Goal: Transaction & Acquisition: Purchase product/service

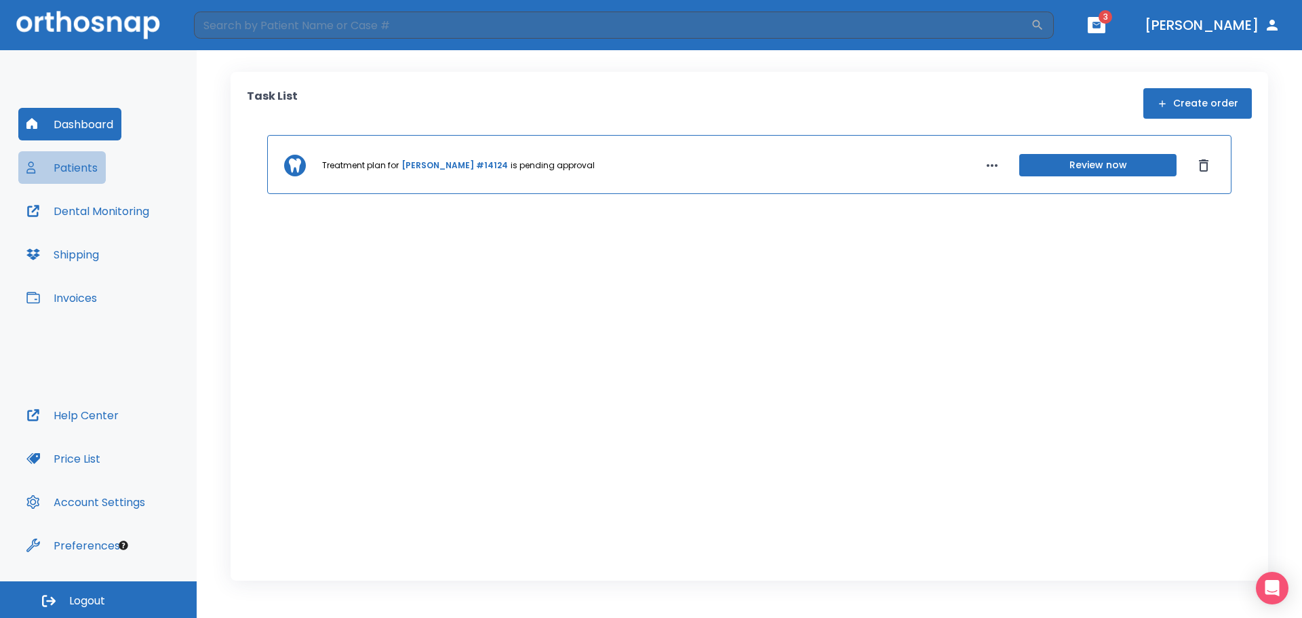
click at [97, 173] on button "Patients" at bounding box center [61, 167] width 87 height 33
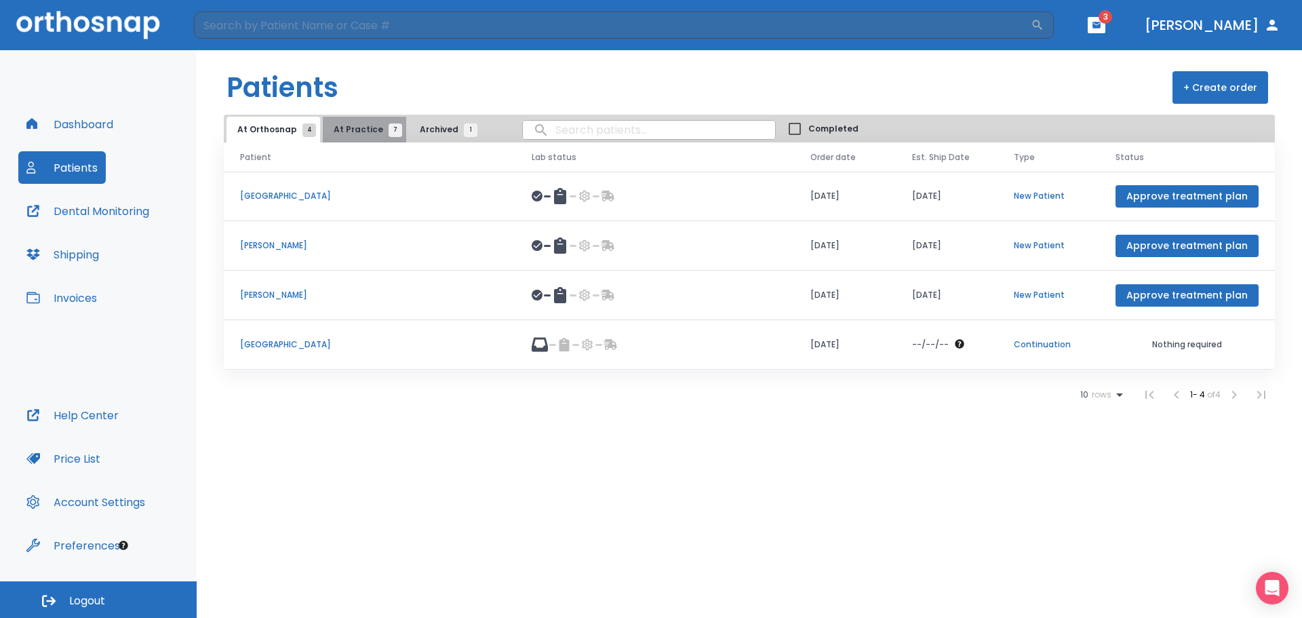
click at [389, 132] on span "7" at bounding box center [396, 130] width 14 height 14
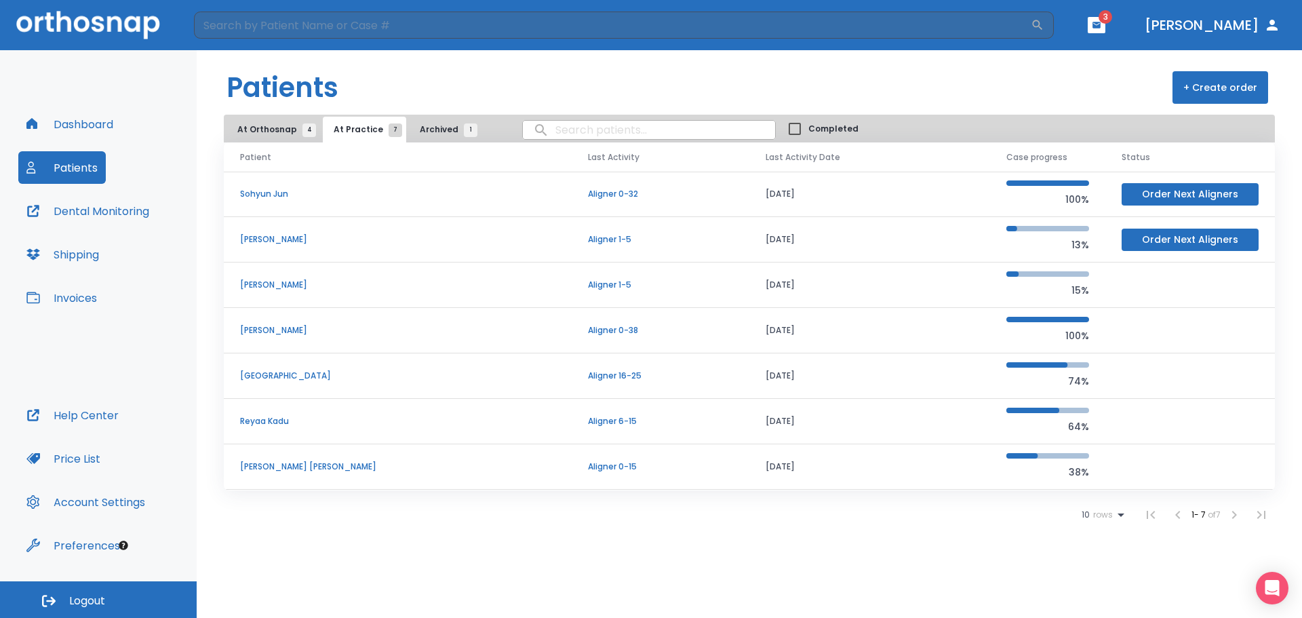
click at [277, 328] on p "[PERSON_NAME]" at bounding box center [397, 330] width 315 height 12
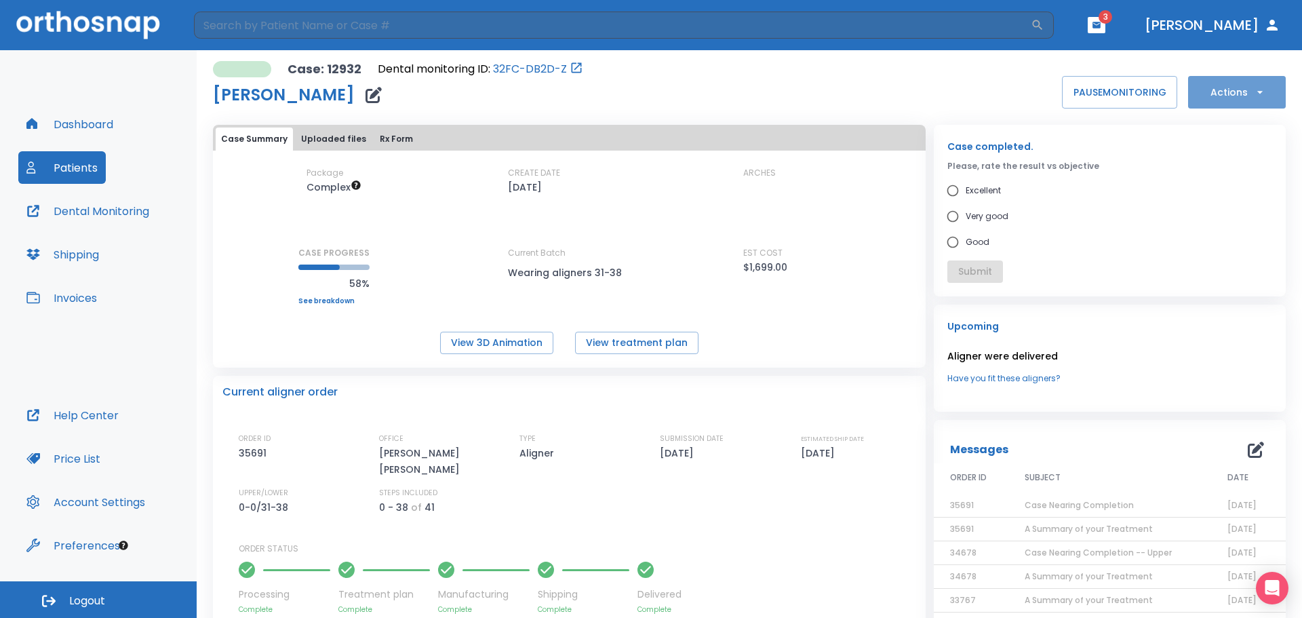
click at [1268, 90] on button "Actions" at bounding box center [1237, 92] width 98 height 33
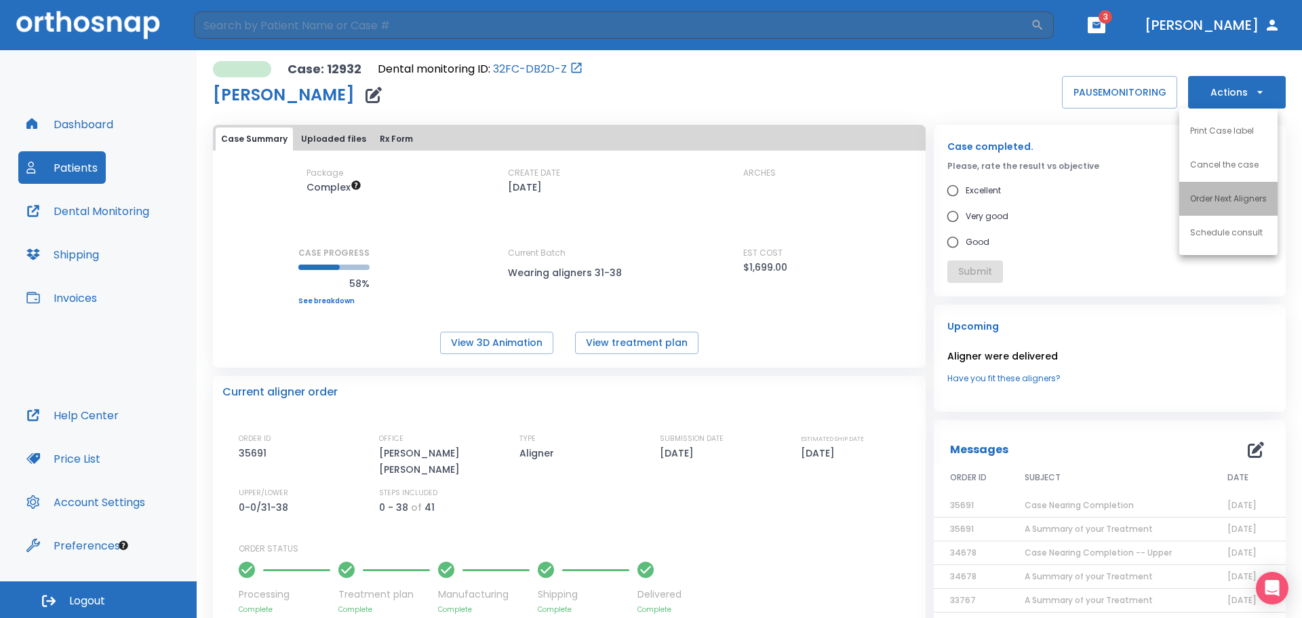
click at [1245, 191] on li "Order Next Aligners" at bounding box center [1228, 199] width 98 height 34
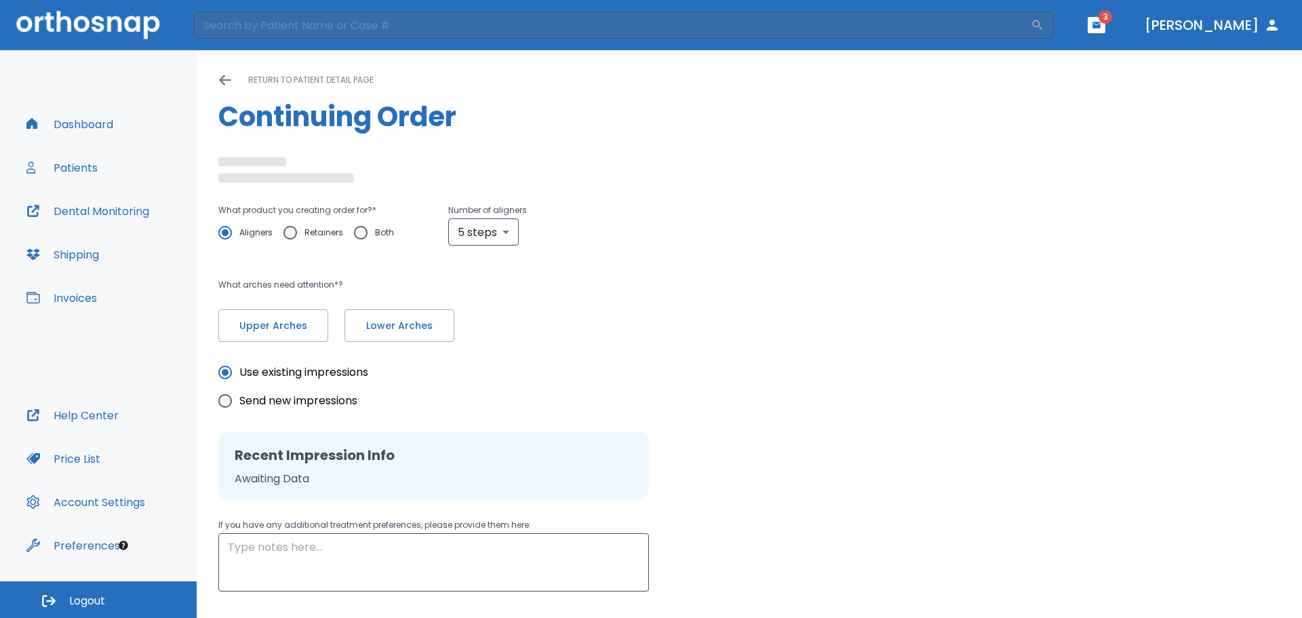
radio input "false"
radio input "true"
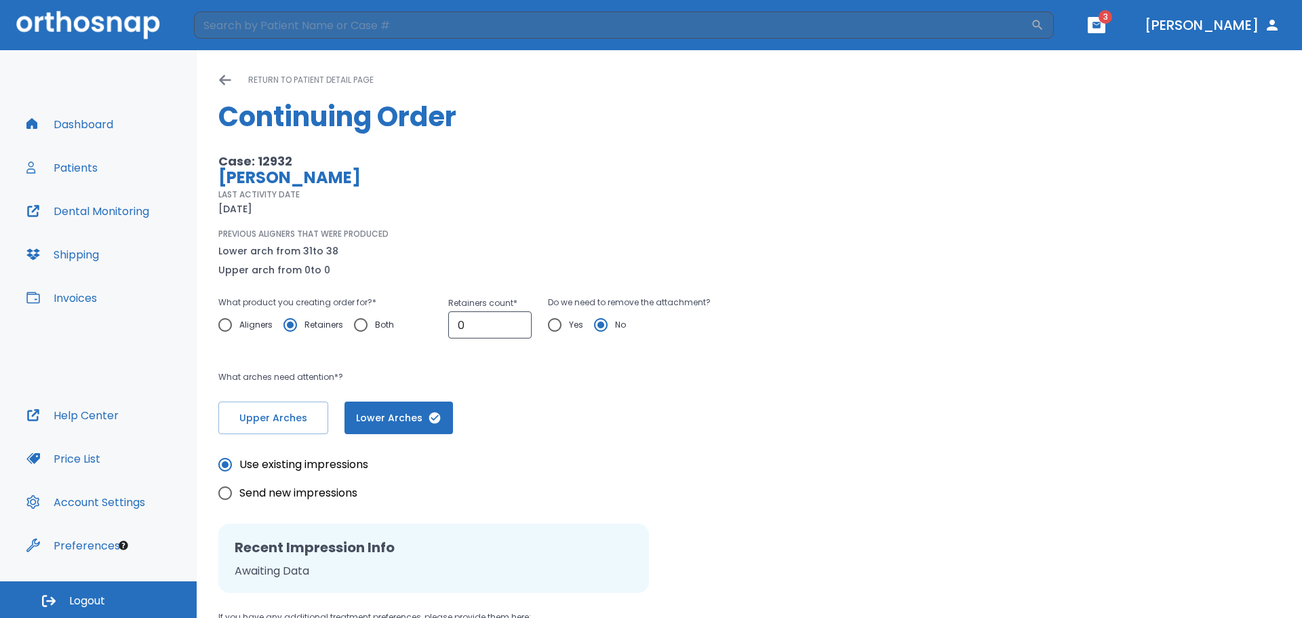
scroll to position [68, 0]
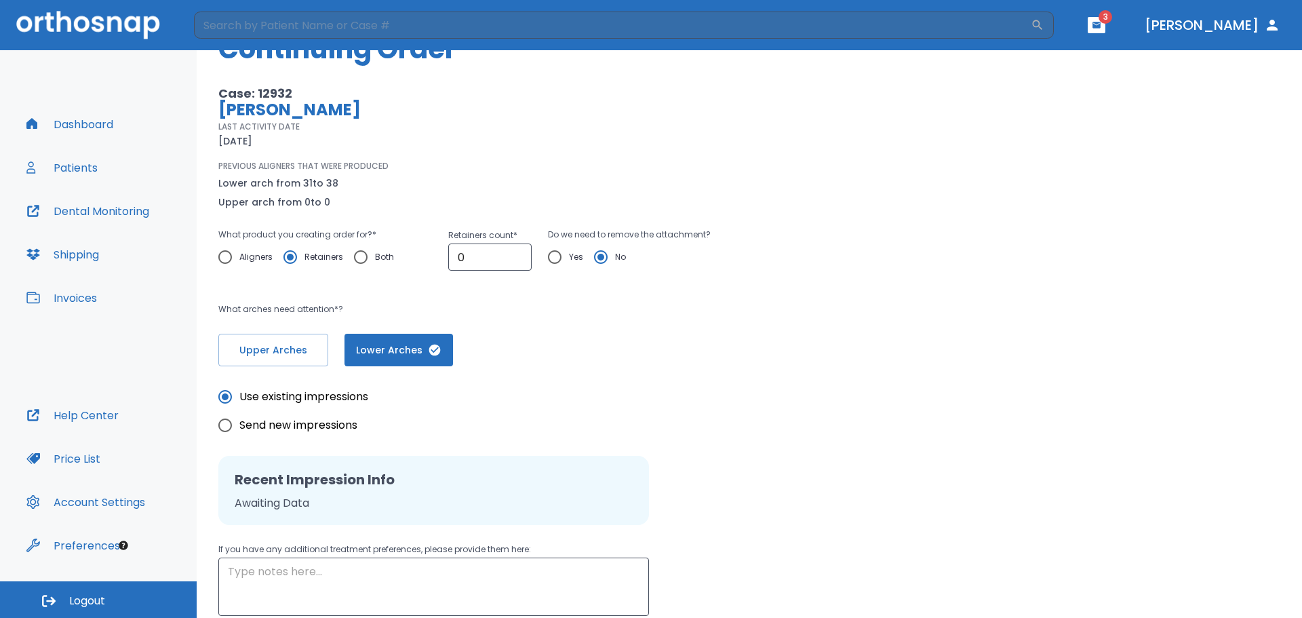
click at [231, 256] on input "Aligners" at bounding box center [225, 257] width 28 height 28
radio input "true"
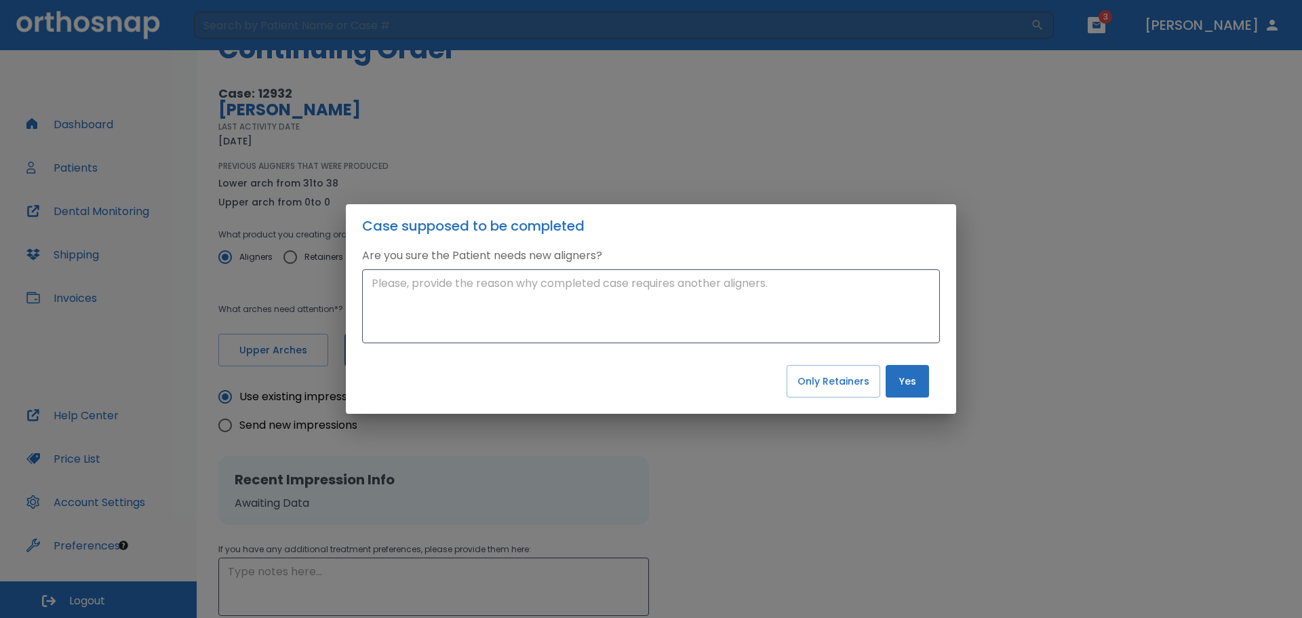
drag, startPoint x: 602, startPoint y: 223, endPoint x: 710, endPoint y: 221, distance: 108.5
click at [710, 221] on h2 "Case supposed to be completed" at bounding box center [651, 225] width 610 height 43
click at [666, 294] on textarea at bounding box center [651, 306] width 559 height 62
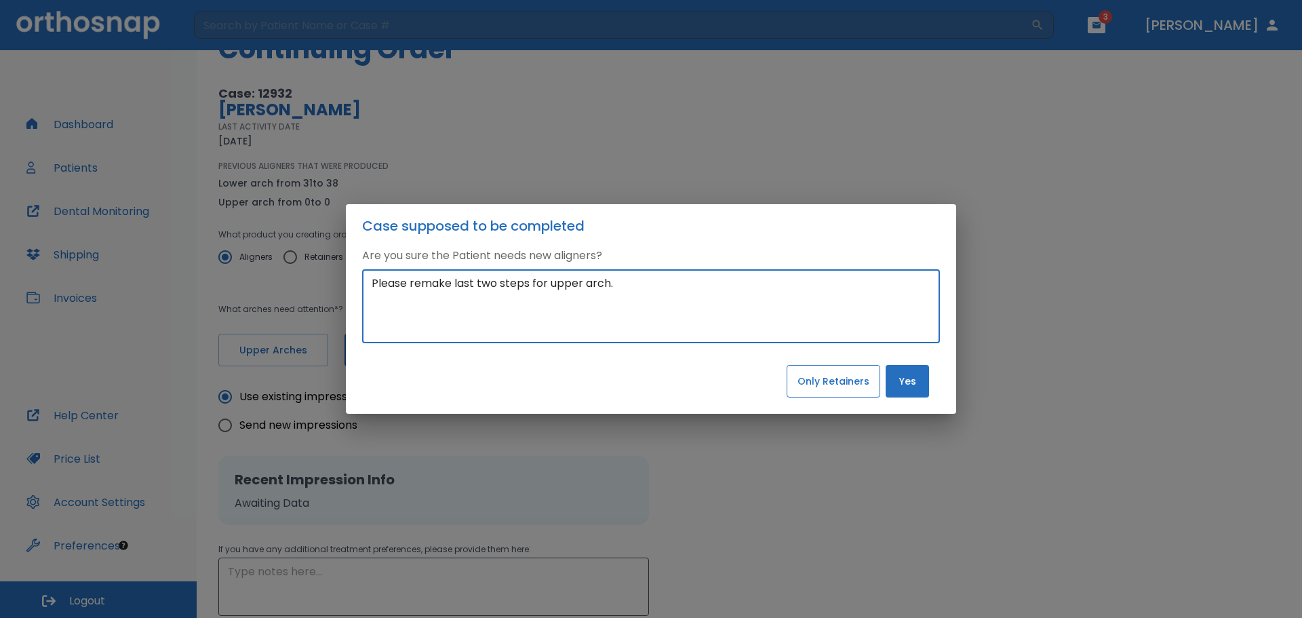
type textarea "Please remake last two steps for upper arch."
click at [840, 387] on button "Only Retainers" at bounding box center [834, 381] width 94 height 33
radio input "false"
radio input "true"
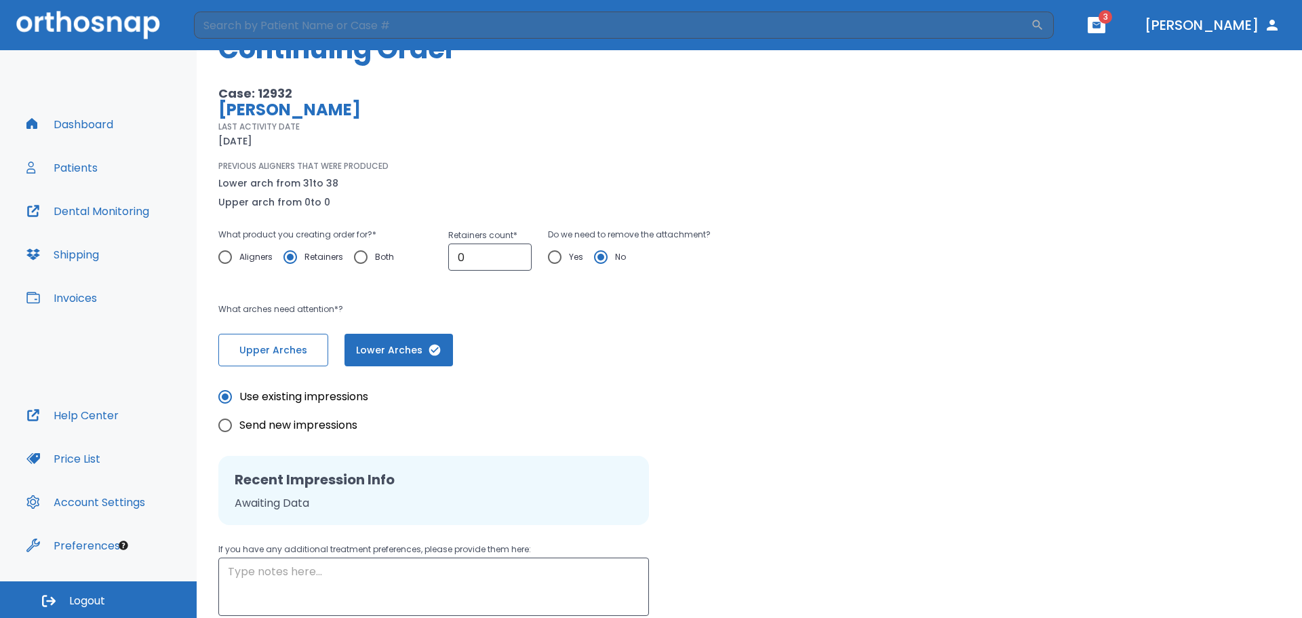
click at [300, 344] on span "Upper Arches" at bounding box center [273, 350] width 81 height 14
click at [430, 347] on icon "button" at bounding box center [434, 350] width 12 height 12
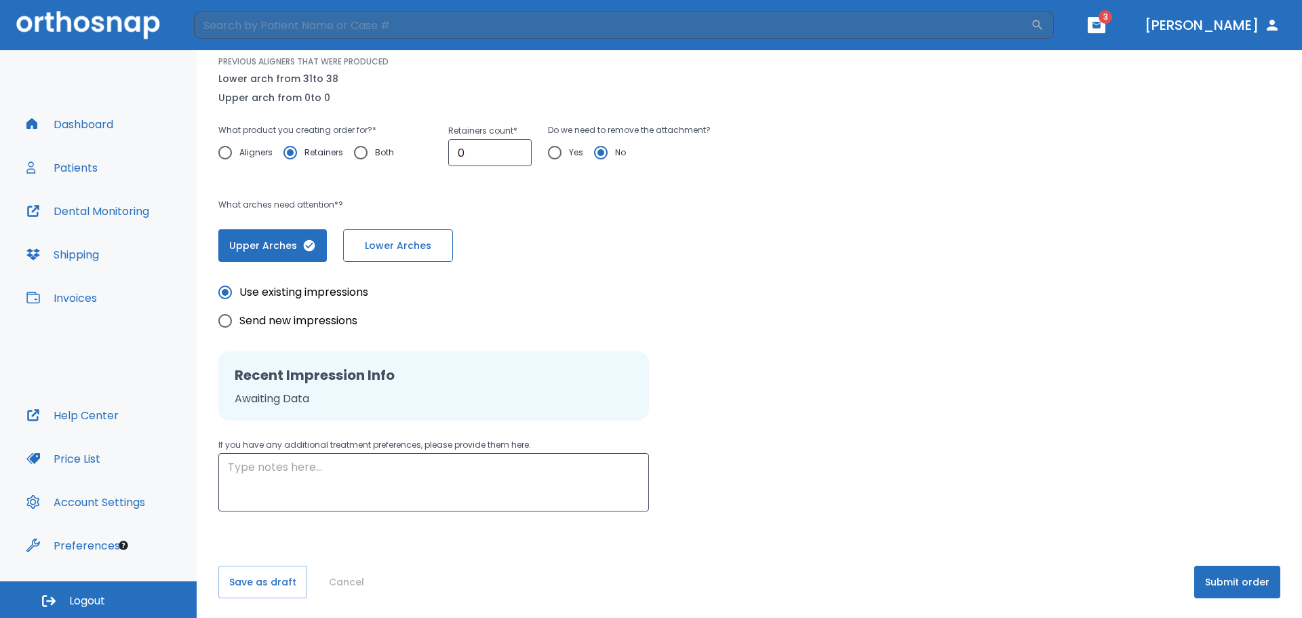
scroll to position [174, 0]
click at [450, 460] on textarea at bounding box center [434, 480] width 412 height 47
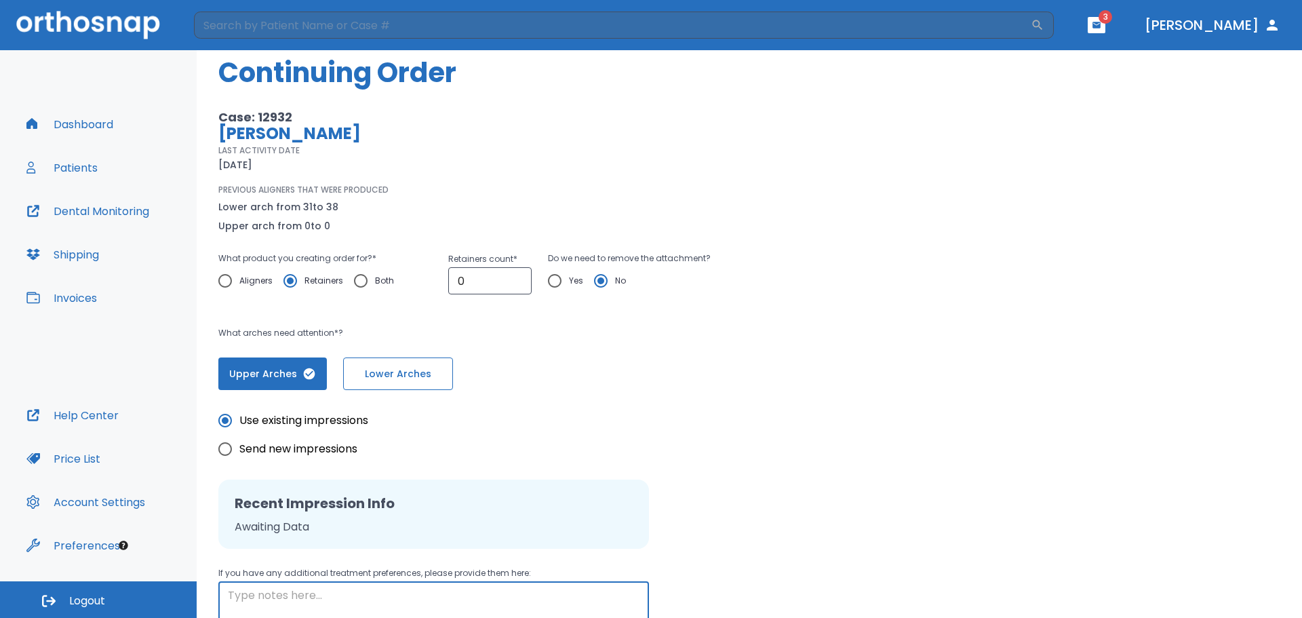
scroll to position [39, 0]
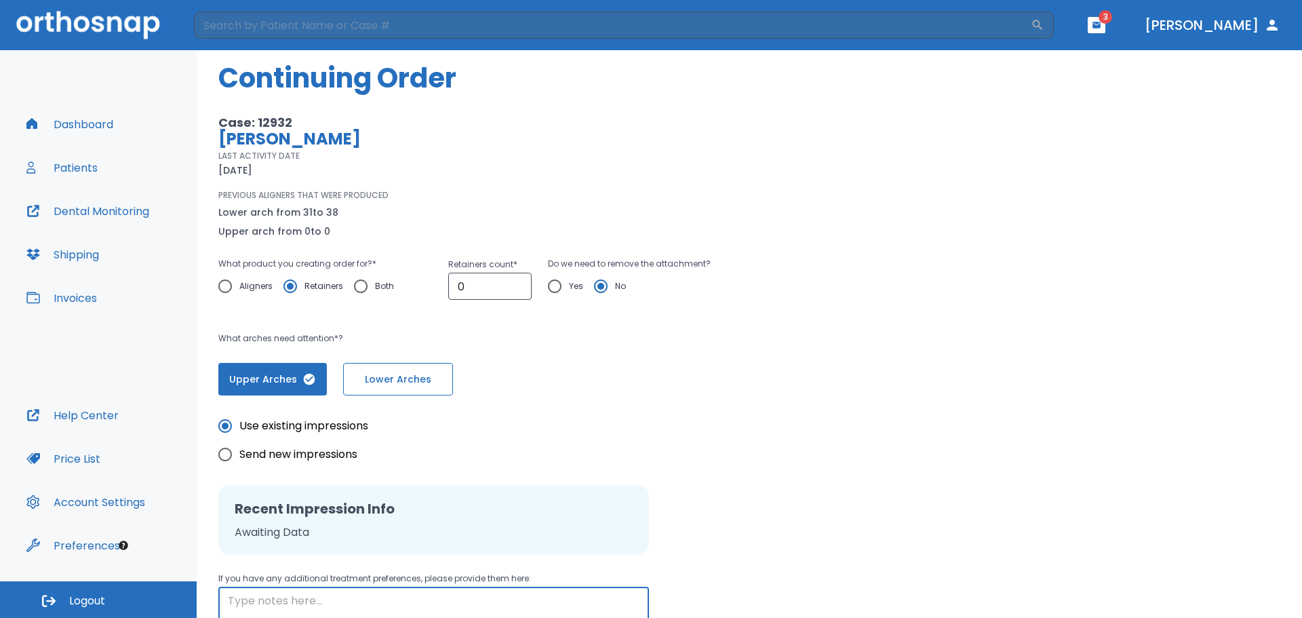
click at [236, 284] on input "Aligners" at bounding box center [225, 286] width 28 height 28
radio input "true"
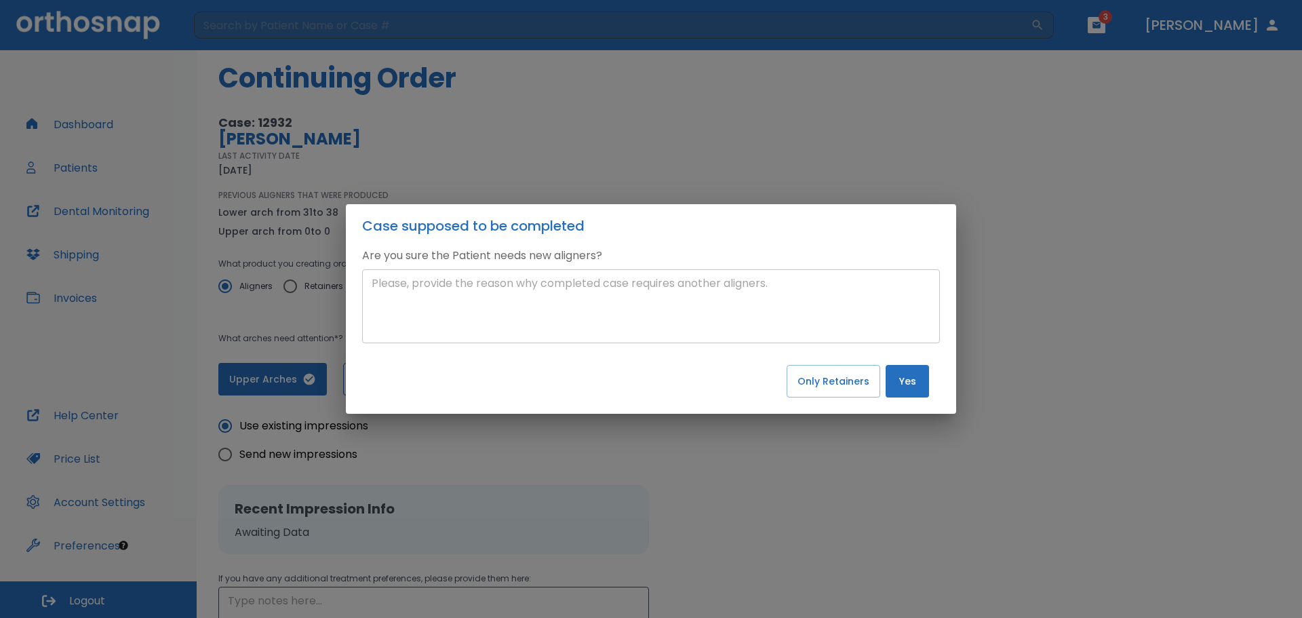
click at [639, 313] on textarea at bounding box center [651, 306] width 559 height 62
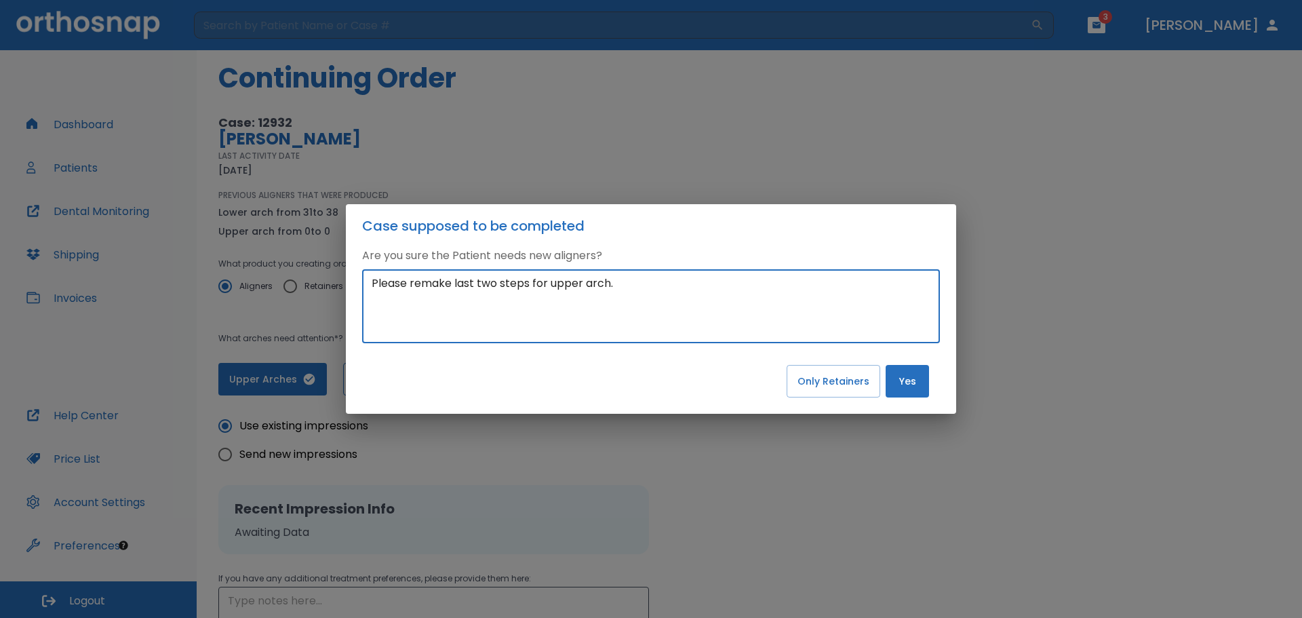
type textarea "Please remake last two steps for upper arch."
click at [918, 381] on button "Yes" at bounding box center [907, 381] width 43 height 33
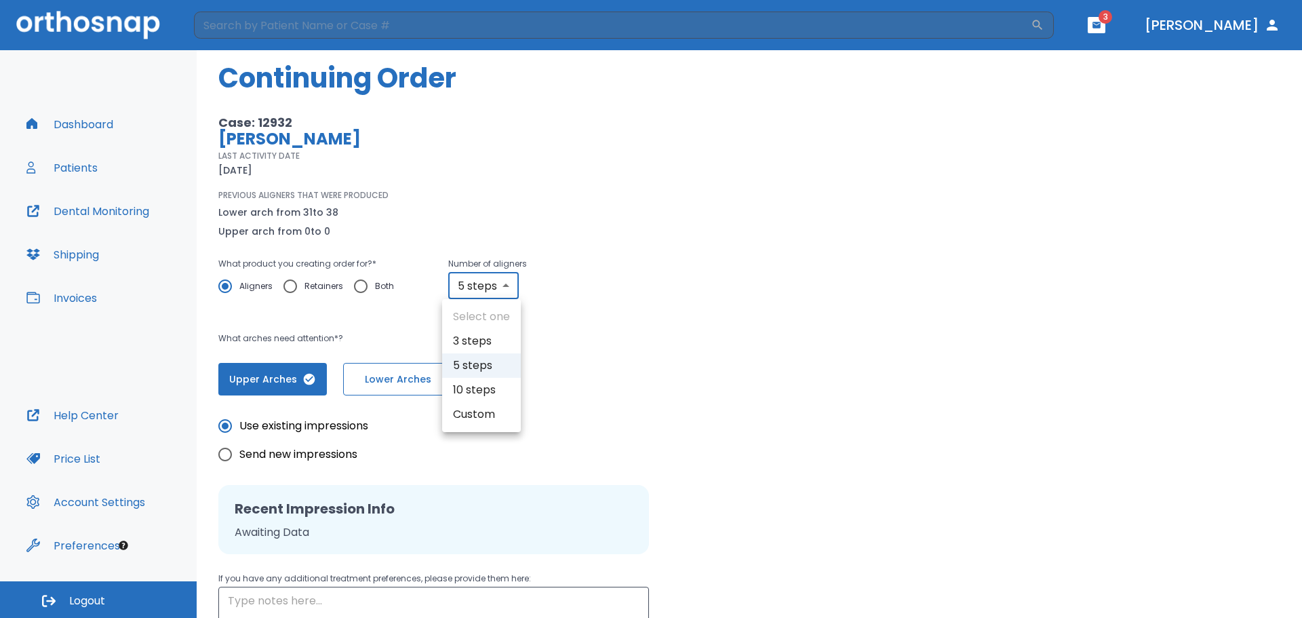
click at [512, 289] on body "​ 3 [PERSON_NAME] Dashboard Patients Dental Monitoring Shipping Invoices Help C…" at bounding box center [651, 309] width 1302 height 618
click at [487, 416] on li "Custom" at bounding box center [481, 414] width 79 height 24
type input "custom"
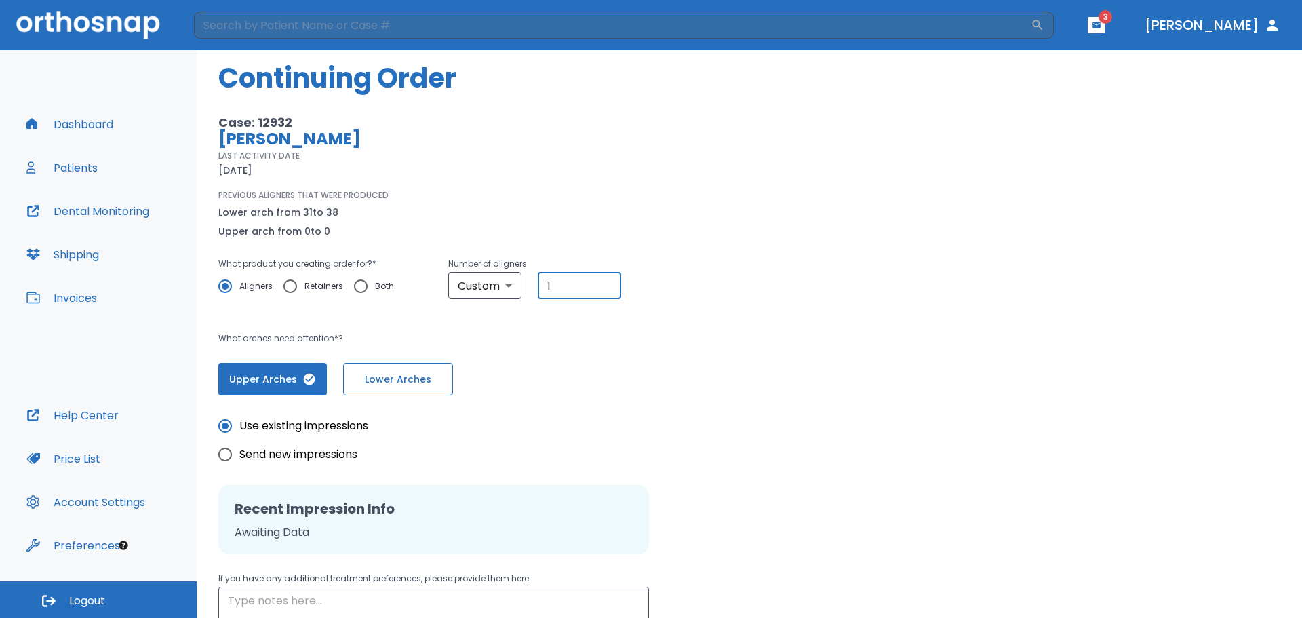
drag, startPoint x: 558, startPoint y: 288, endPoint x: 524, endPoint y: 289, distance: 33.9
click at [524, 289] on div "Custom custom ​ 1 ​" at bounding box center [534, 285] width 173 height 27
type input "2"
click at [633, 355] on div "Upper Arches Lower Arches" at bounding box center [528, 371] width 620 height 49
click at [273, 374] on span "Upper Arches" at bounding box center [272, 379] width 81 height 14
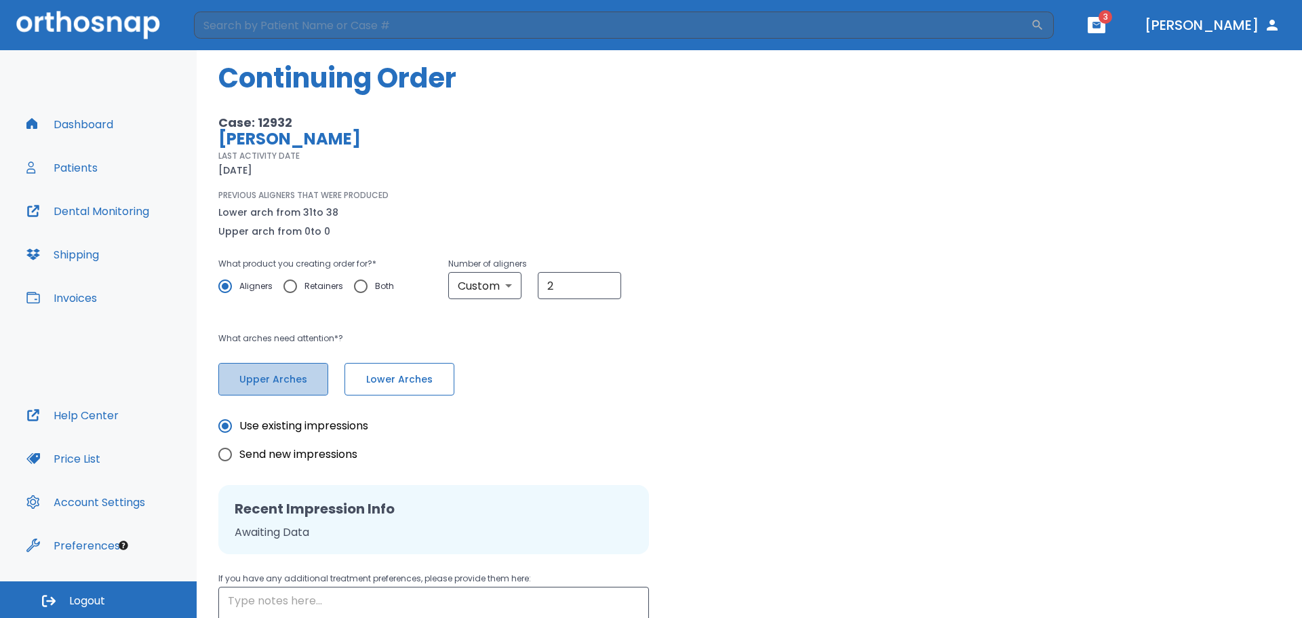
click at [280, 380] on span "Upper Arches" at bounding box center [273, 379] width 81 height 14
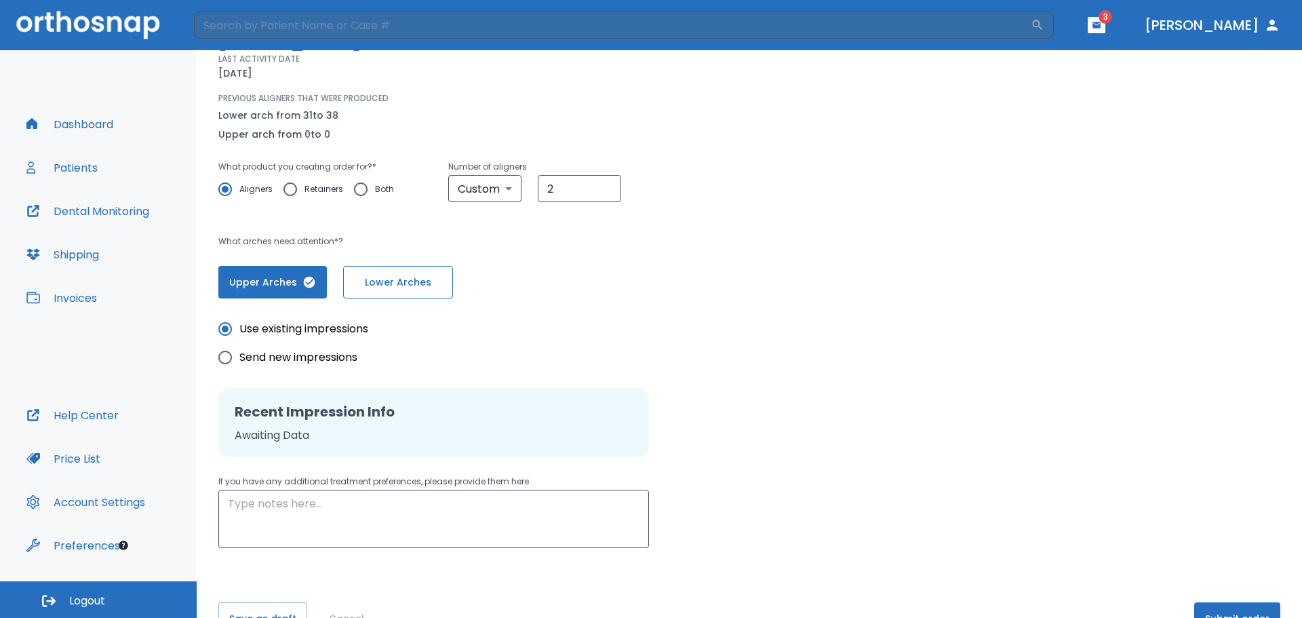
scroll to position [174, 0]
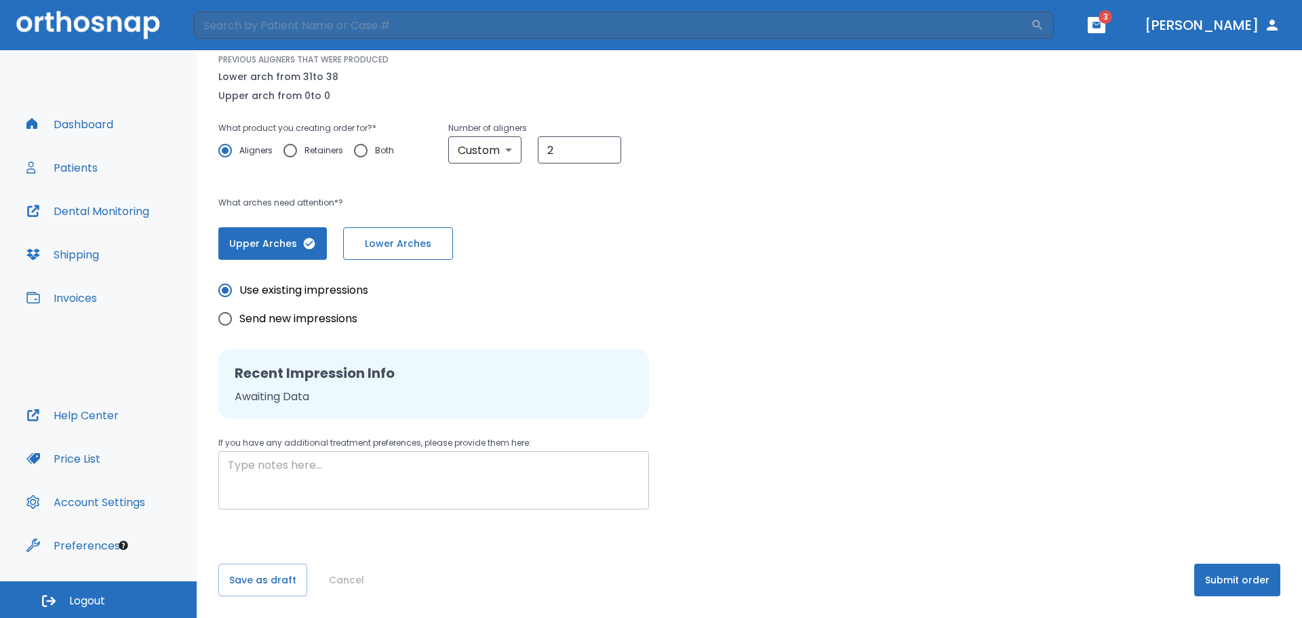
click at [591, 468] on textarea at bounding box center [434, 480] width 412 height 47
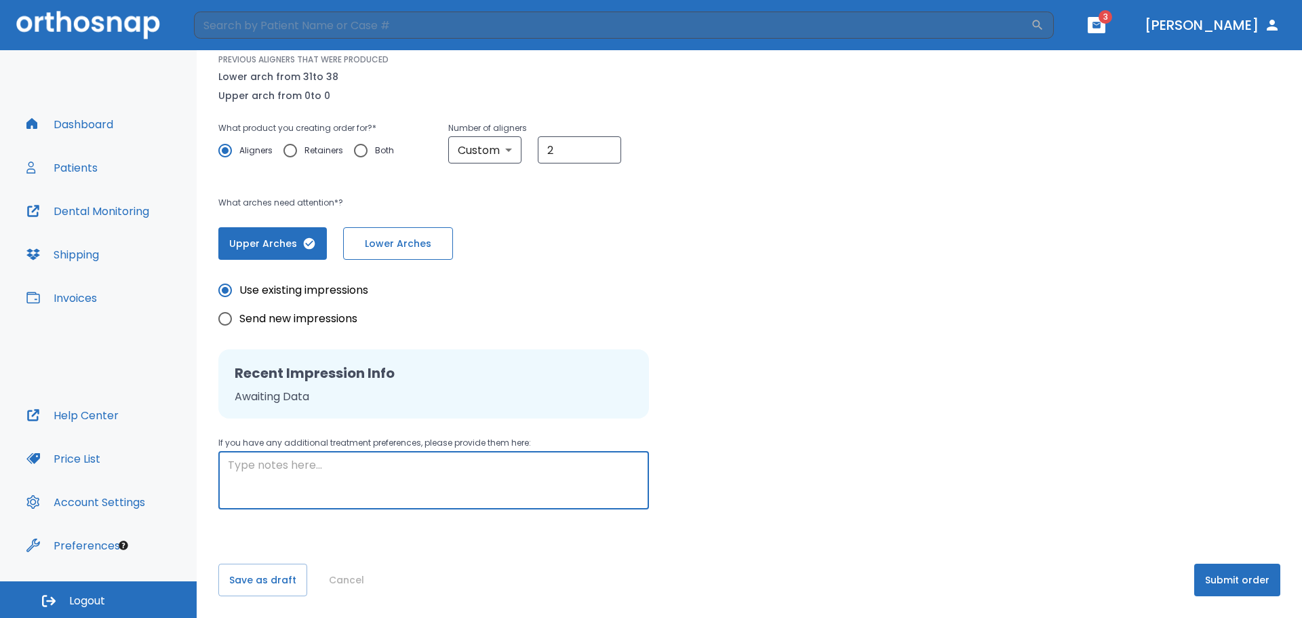
type textarea "P"
type textarea "Please make last two steps for upper arch."
click at [1220, 575] on button "Submit order" at bounding box center [1237, 580] width 86 height 33
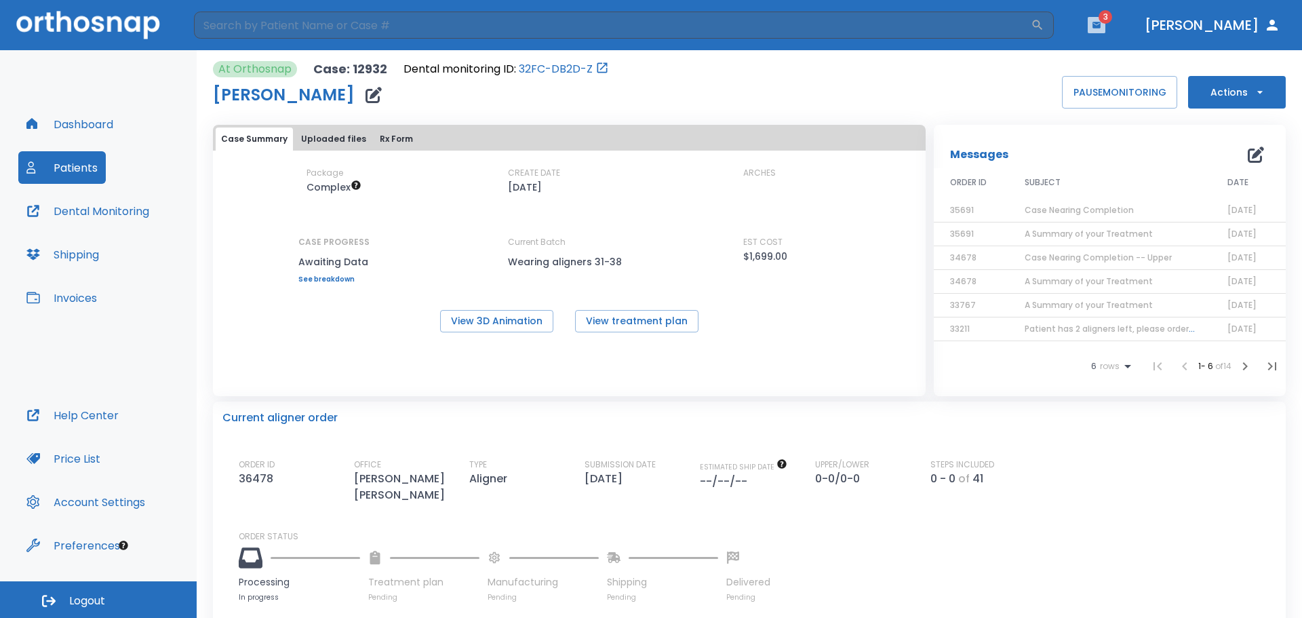
click at [1101, 27] on icon "button" at bounding box center [1096, 24] width 9 height 9
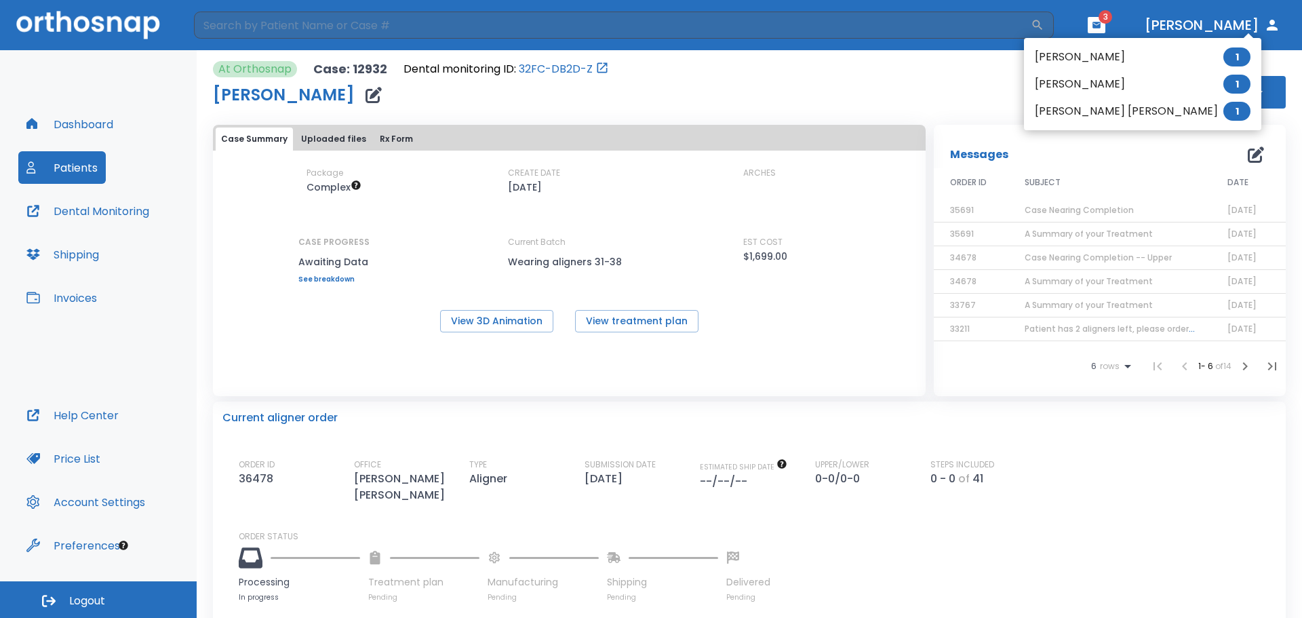
click at [1061, 56] on li "[PERSON_NAME] 1" at bounding box center [1142, 56] width 237 height 27
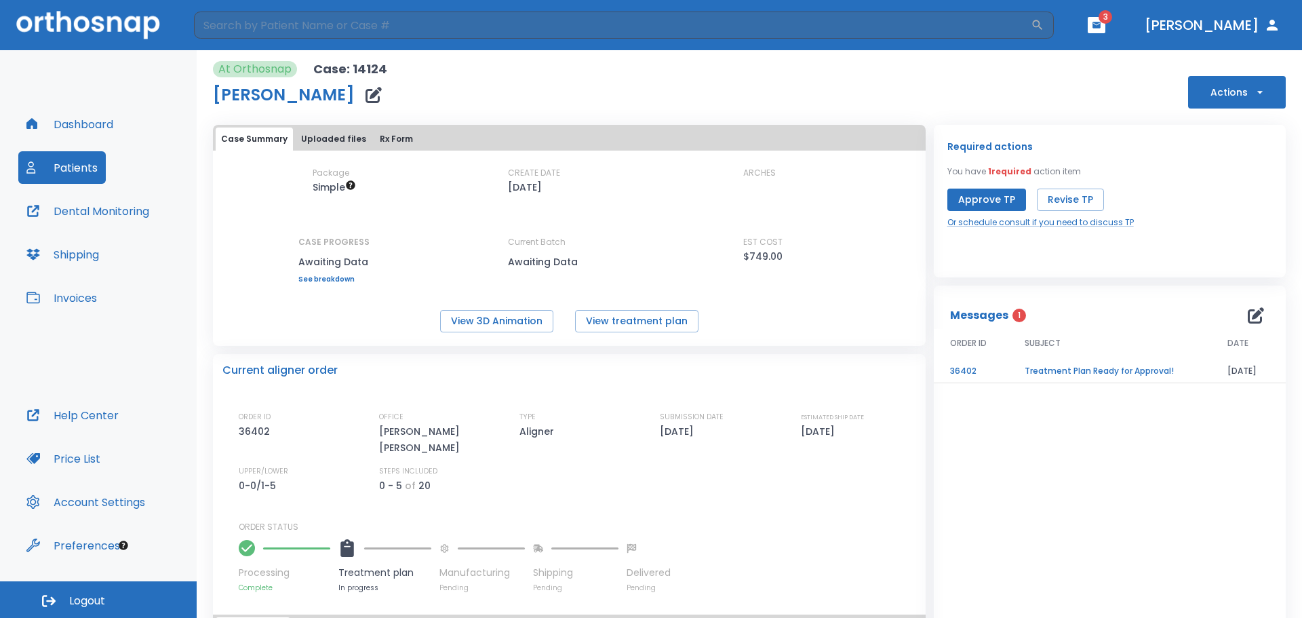
click at [1120, 366] on td "Treatment Plan Ready for Approval!" at bounding box center [1109, 371] width 203 height 24
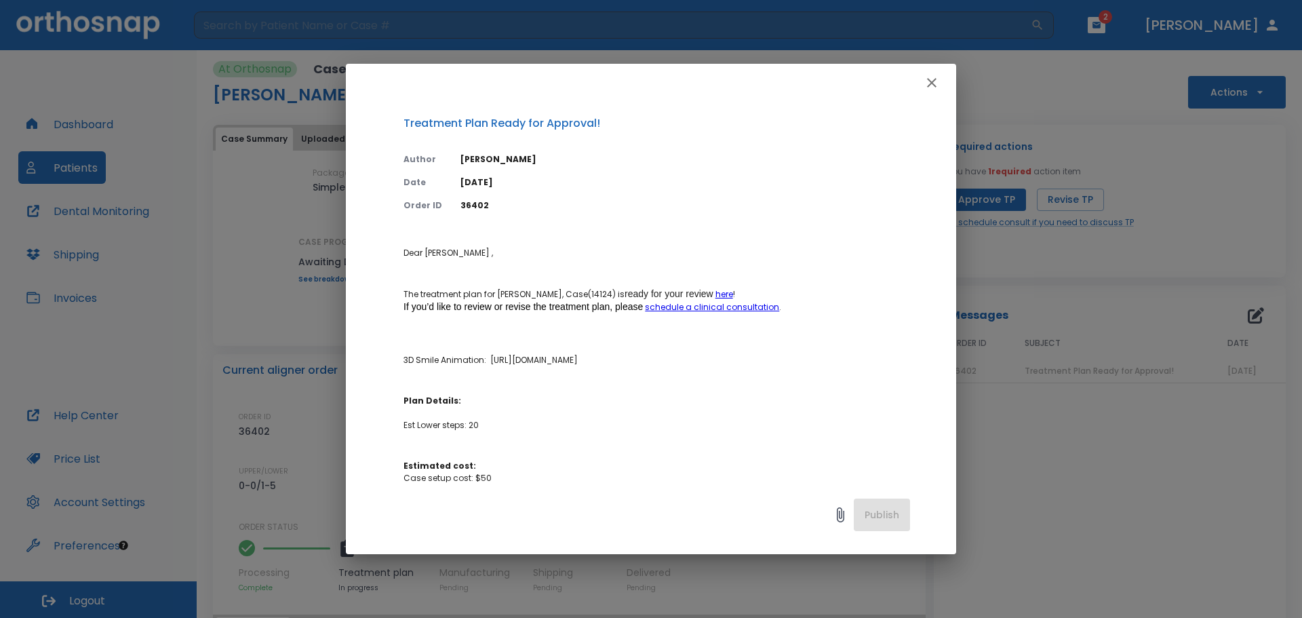
click at [929, 85] on icon "button" at bounding box center [931, 82] width 9 height 9
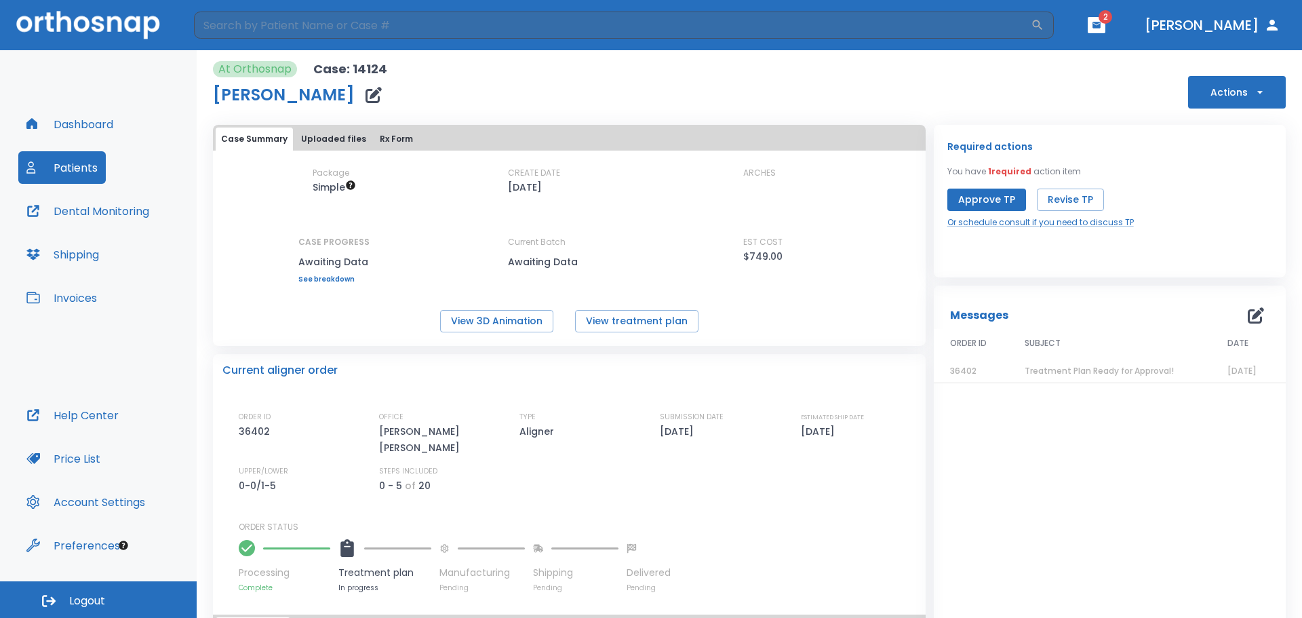
click at [1105, 31] on button "button" at bounding box center [1097, 25] width 18 height 16
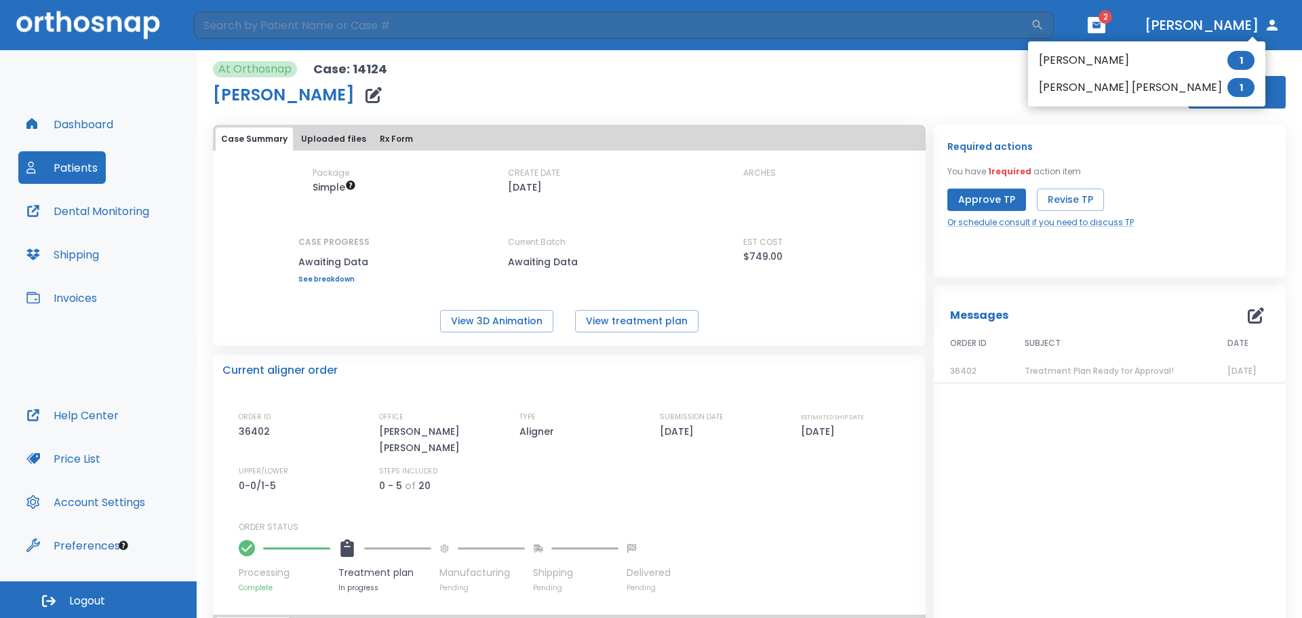
click at [1078, 63] on li "[PERSON_NAME] 1" at bounding box center [1146, 60] width 237 height 27
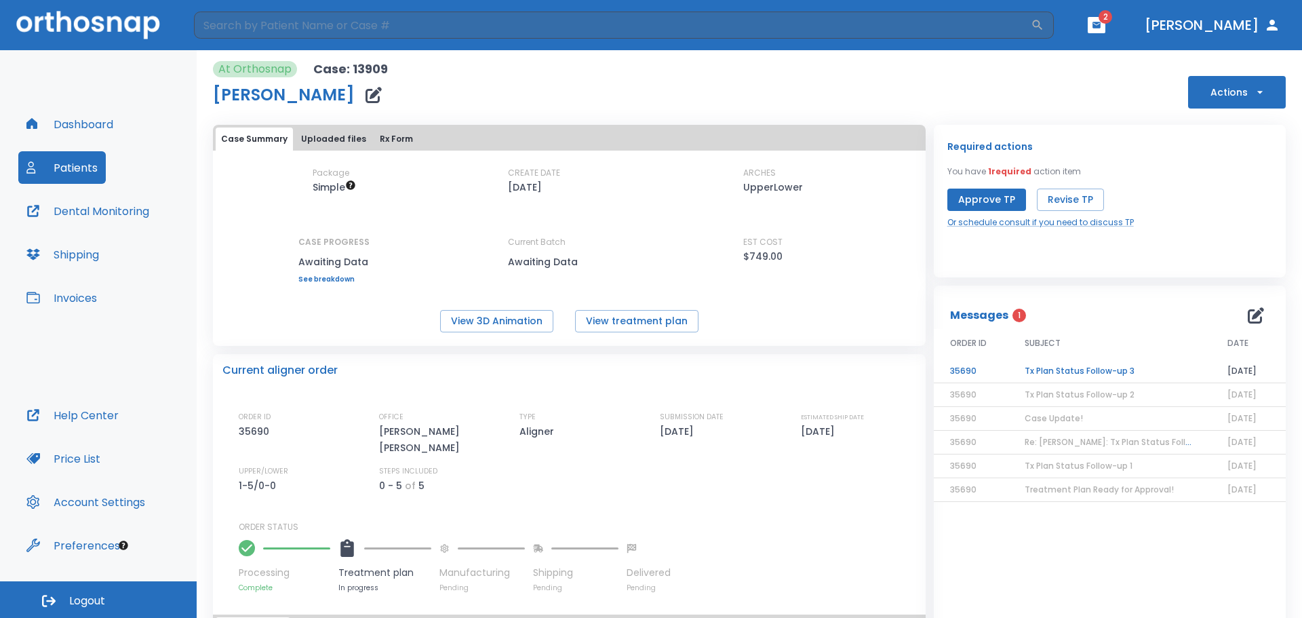
click at [1080, 371] on td "Tx Plan Status Follow-up 3" at bounding box center [1109, 371] width 203 height 24
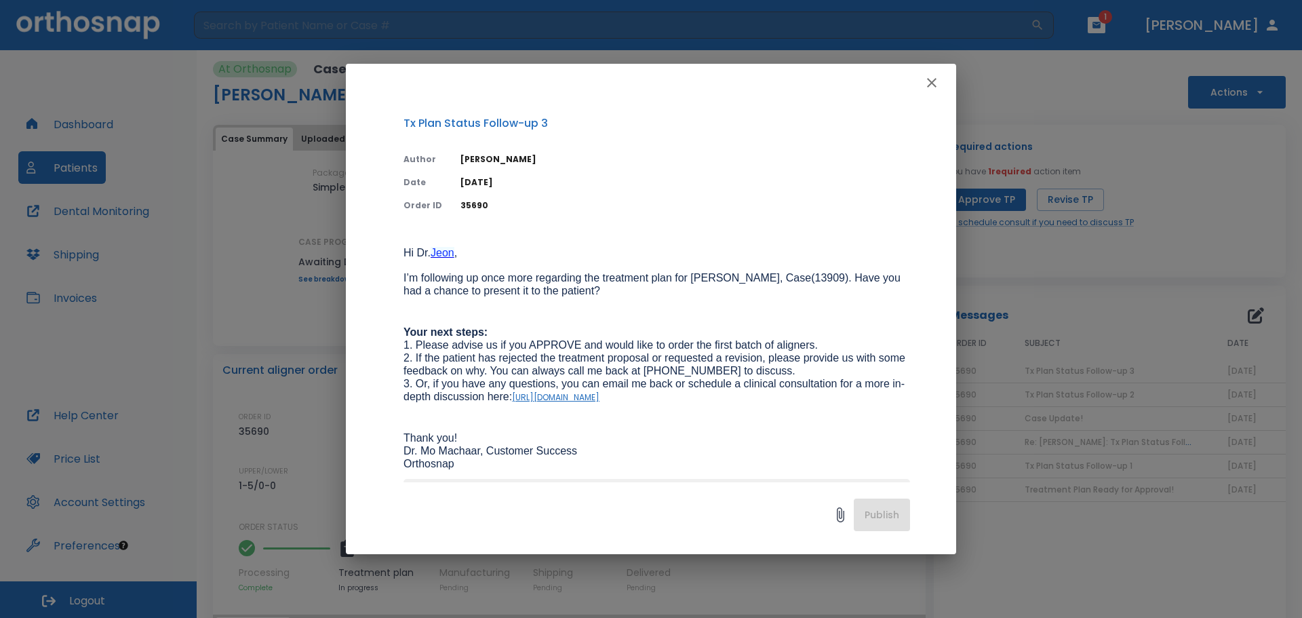
click at [936, 82] on icon "button" at bounding box center [932, 83] width 16 height 16
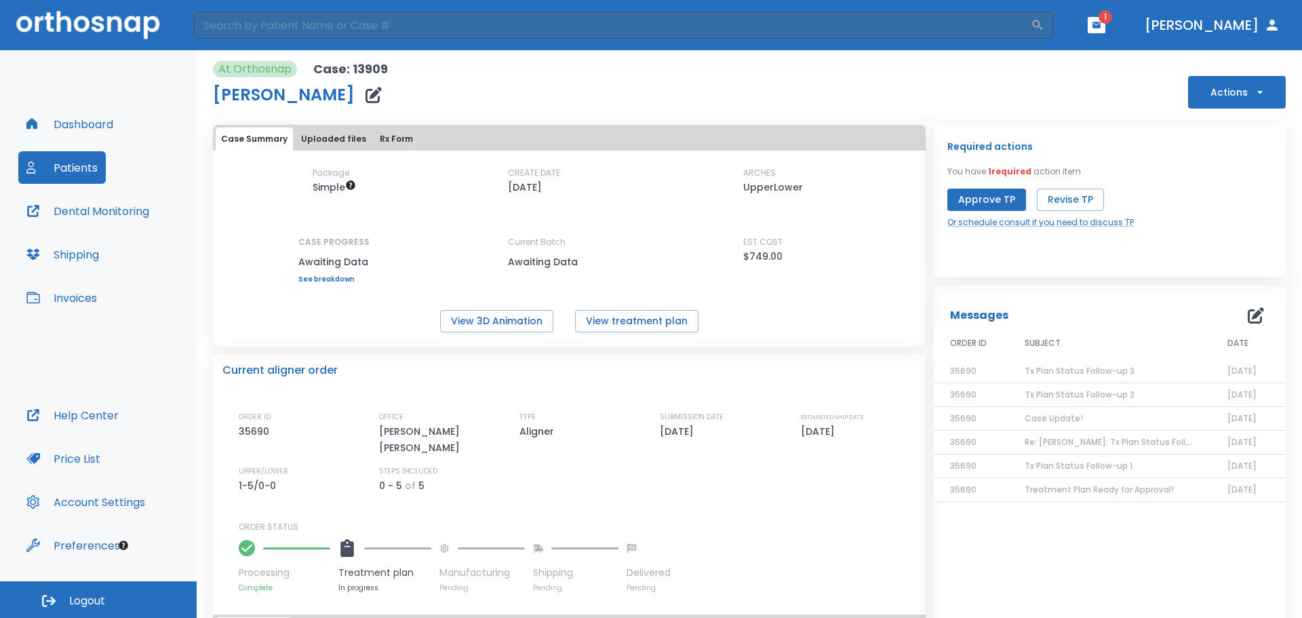
click at [1166, 25] on header "​ 1 [PERSON_NAME]" at bounding box center [651, 25] width 1302 height 50
click at [1101, 23] on icon "button" at bounding box center [1097, 25] width 8 height 6
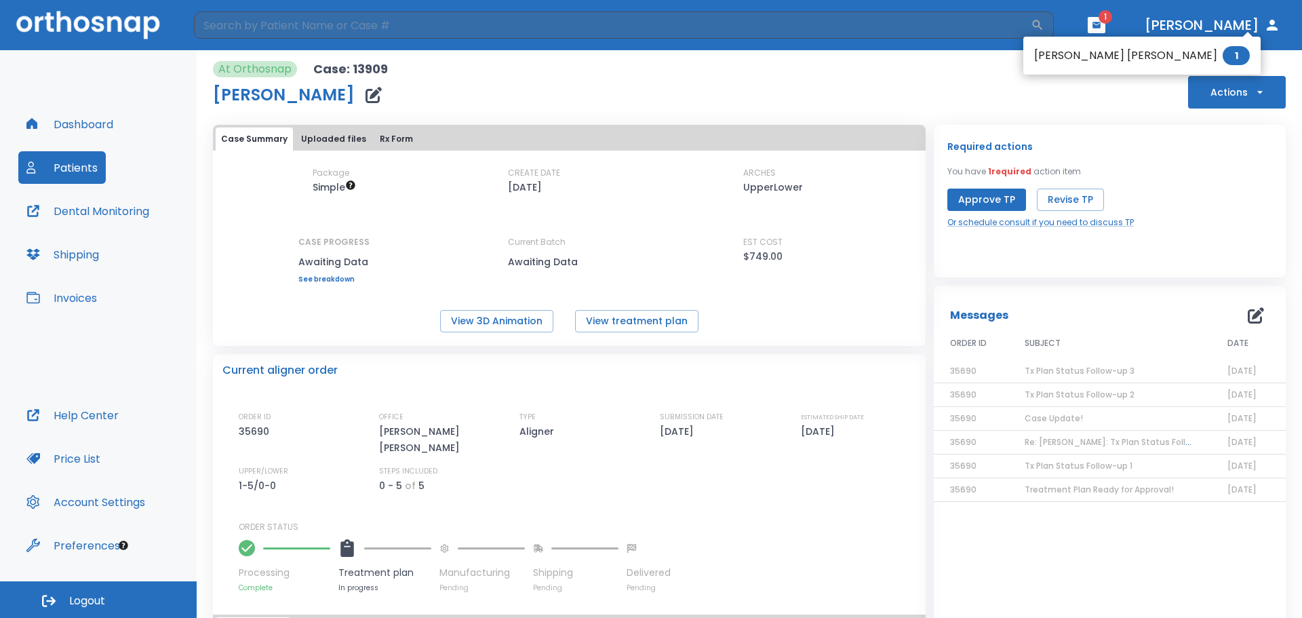
click at [1067, 58] on li "[PERSON_NAME] [PERSON_NAME] 1" at bounding box center [1141, 55] width 237 height 27
